Goal: Information Seeking & Learning: Learn about a topic

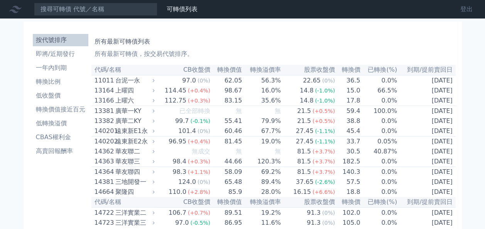
click at [462, 6] on link "登出" at bounding box center [466, 9] width 25 height 12
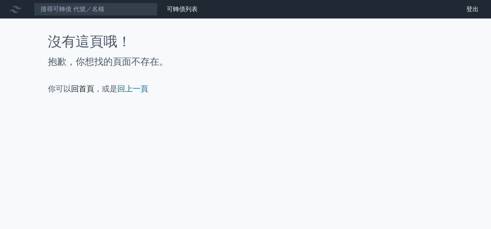
click at [87, 89] on link "回首頁" at bounding box center [82, 88] width 23 height 9
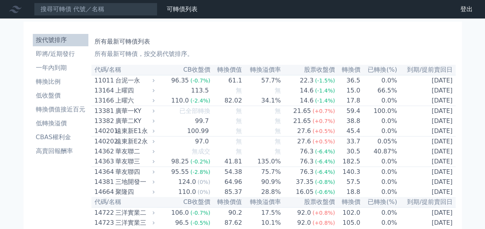
click at [130, 146] on div "遠東新E2永" at bounding box center [134, 141] width 38 height 9
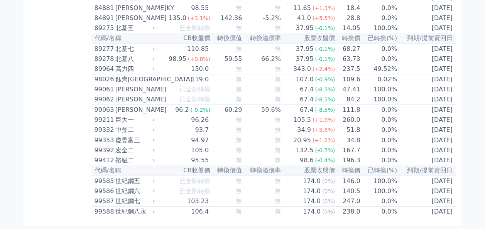
scroll to position [4586, 0]
click at [102, 197] on div "99587" at bounding box center [103, 201] width 19 height 9
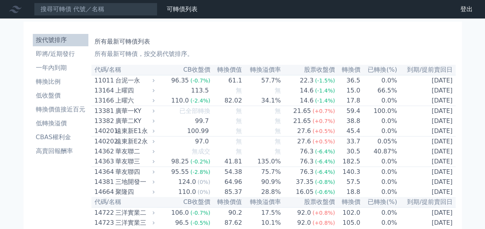
click at [0, 0] on link "財務數據" at bounding box center [0, 0] width 0 height 0
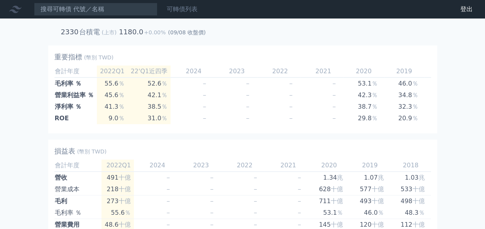
click at [183, 8] on link "可轉債列表" at bounding box center [182, 8] width 31 height 7
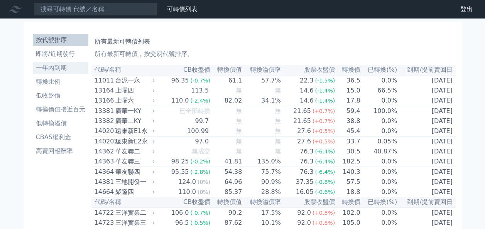
click at [55, 67] on li "一年內到期" at bounding box center [61, 67] width 56 height 9
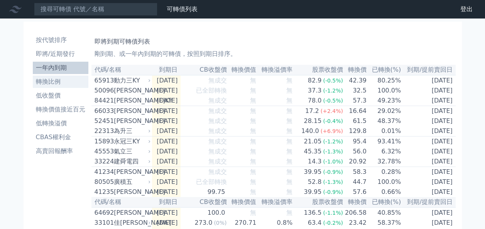
click at [59, 83] on li "轉換比例" at bounding box center [61, 81] width 56 height 9
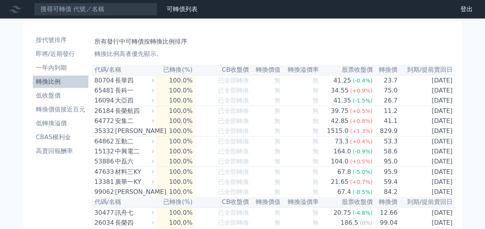
click at [123, 78] on div "長華四" at bounding box center [133, 80] width 37 height 9
